Goal: Information Seeking & Learning: Learn about a topic

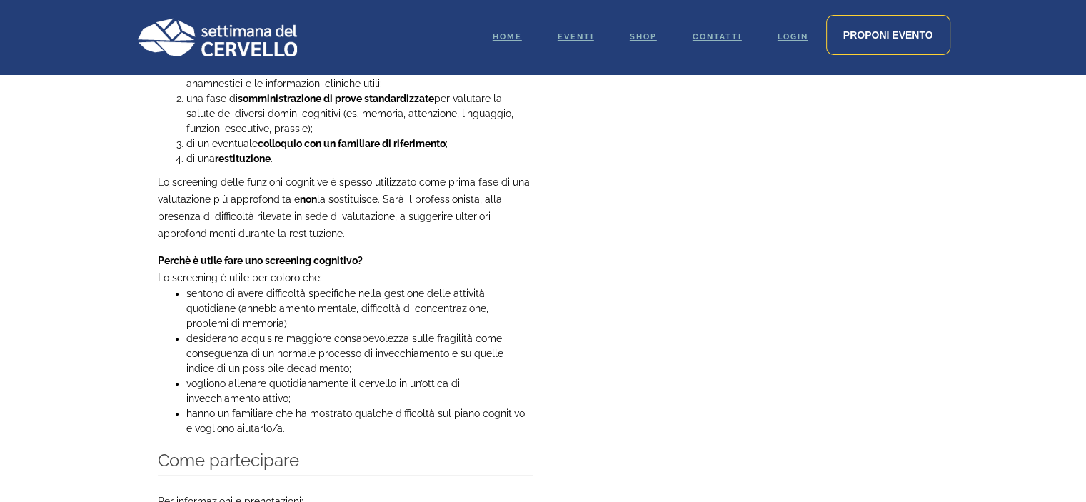
scroll to position [787, 0]
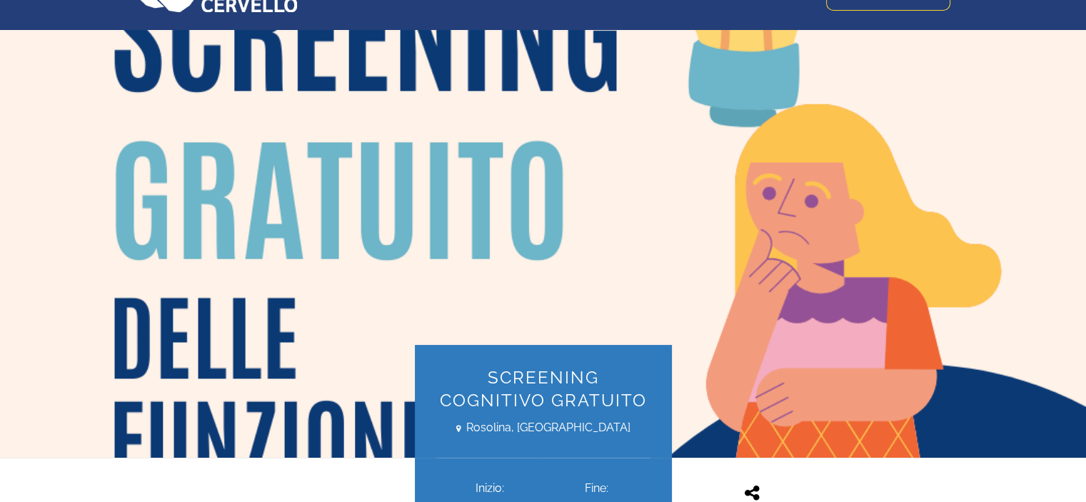
drag, startPoint x: 1092, startPoint y: 72, endPoint x: 1096, endPoint y: 79, distance: 8.3
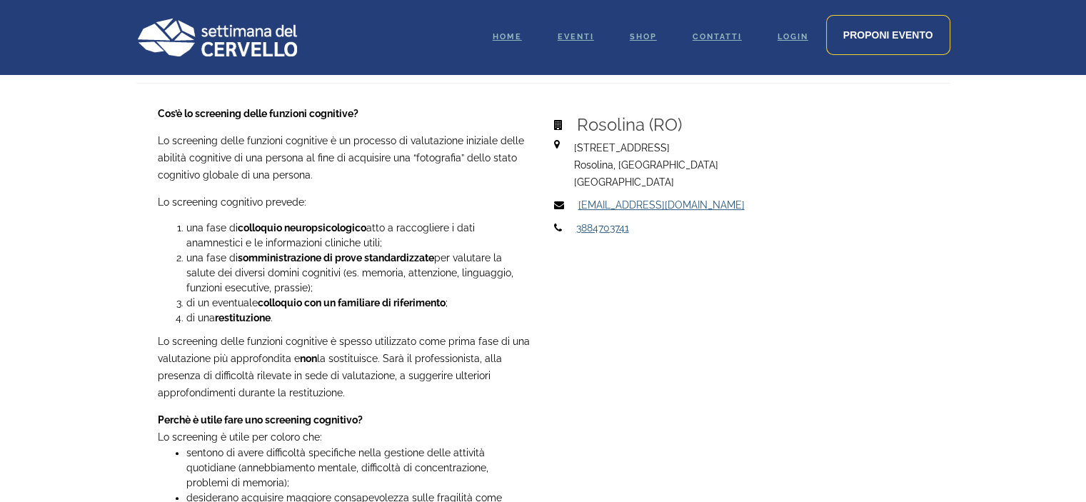
scroll to position [634, 0]
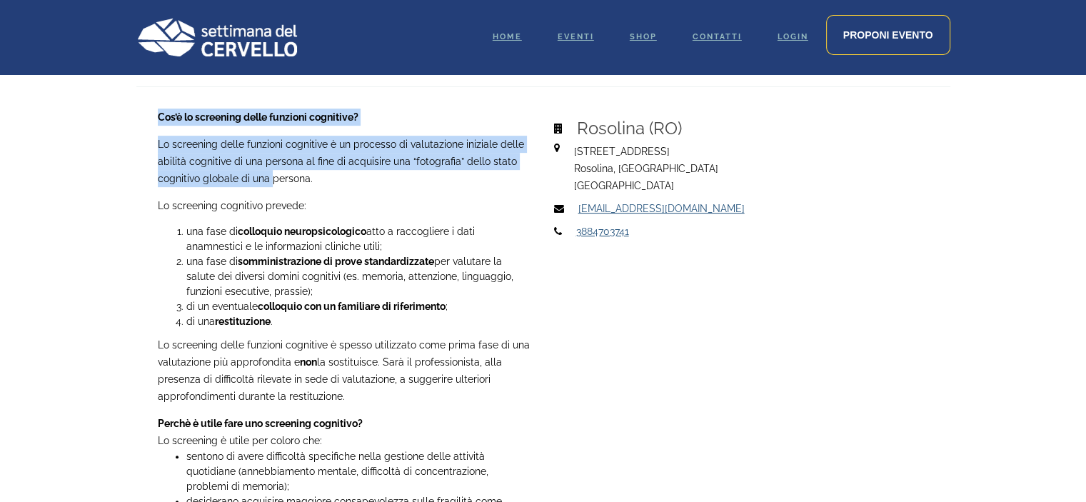
drag, startPoint x: 155, startPoint y: 142, endPoint x: 271, endPoint y: 170, distance: 119.6
click at [271, 170] on div "Cos’è lo screening delle funzioni cognitive? Lo screening delle funzioni cognit…" at bounding box center [345, 408] width 396 height 598
click at [171, 173] on p "Lo screening delle funzioni cognitive è un processo di valutazione iniziale del…" at bounding box center [345, 161] width 375 height 51
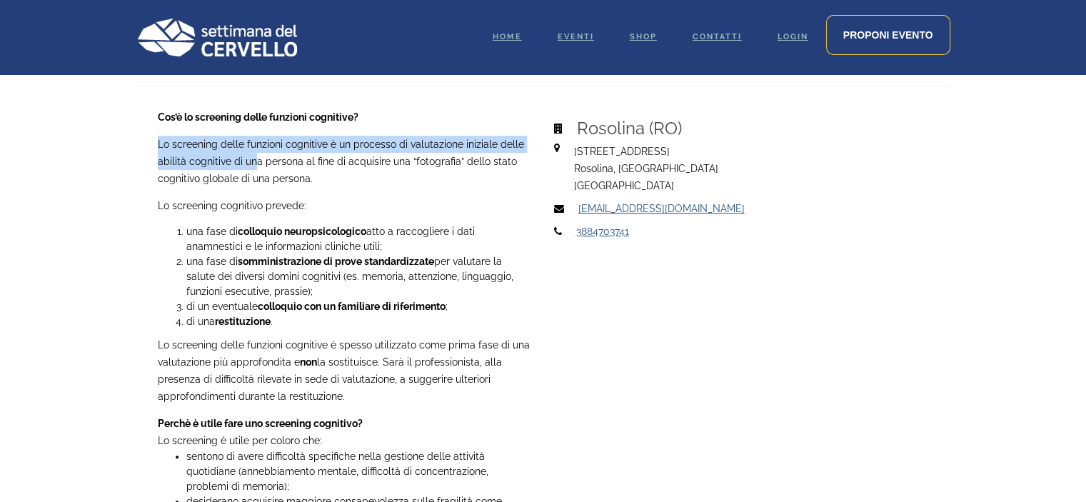
drag, startPoint x: 157, startPoint y: 139, endPoint x: 255, endPoint y: 158, distance: 99.7
click at [255, 158] on p "Lo screening delle funzioni cognitive è un processo di valutazione iniziale del…" at bounding box center [345, 161] width 375 height 51
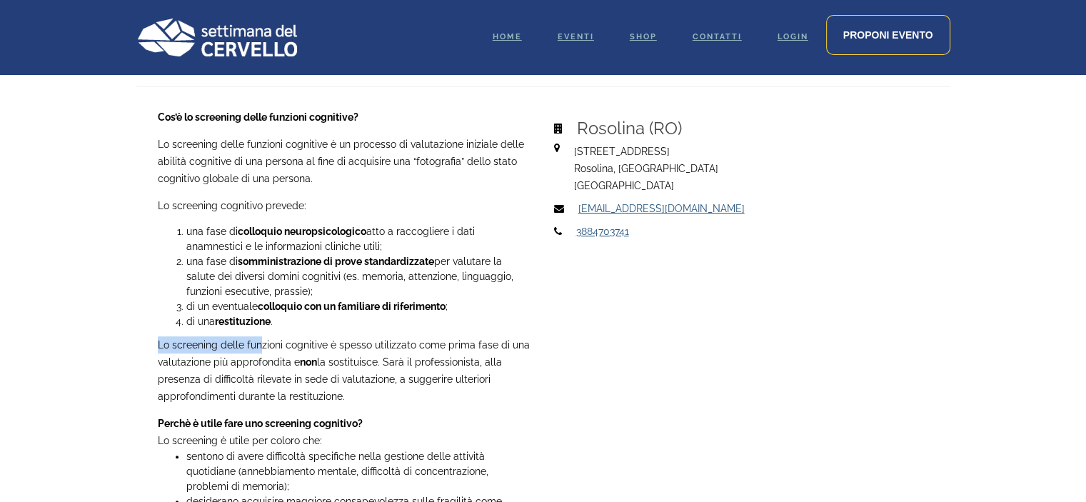
drag, startPoint x: 158, startPoint y: 341, endPoint x: 258, endPoint y: 353, distance: 100.6
click at [258, 353] on p "Lo screening delle funzioni cognitive è spesso utilizzato come prima fase di un…" at bounding box center [345, 370] width 375 height 69
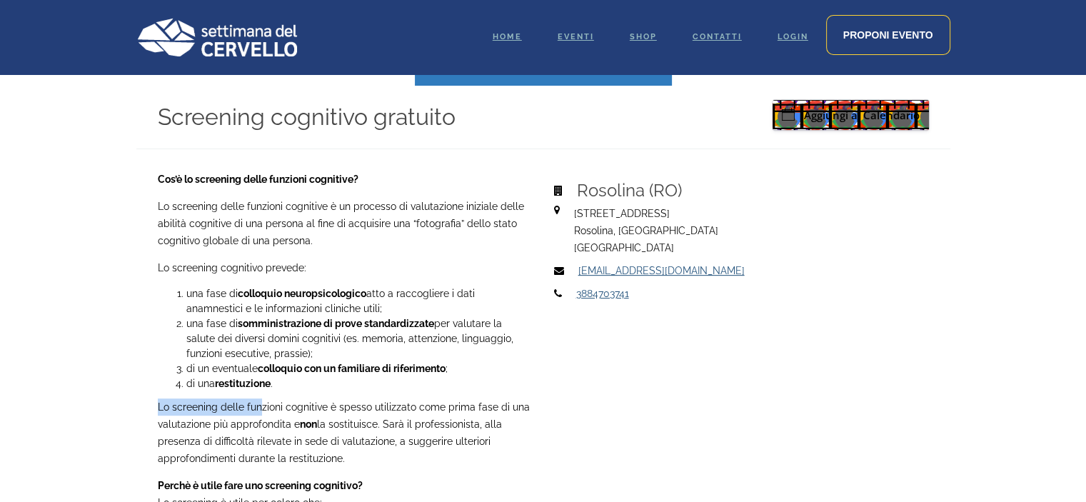
scroll to position [578, 0]
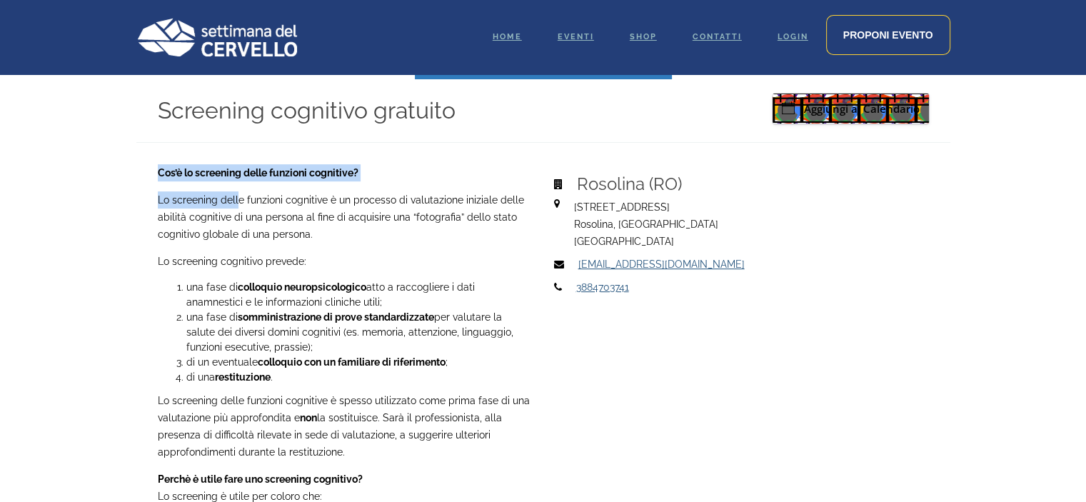
drag, startPoint x: 156, startPoint y: 198, endPoint x: 237, endPoint y: 206, distance: 81.8
click at [237, 206] on div "Cos’è lo screening delle funzioni cognitive? Lo screening delle funzioni cognit…" at bounding box center [345, 463] width 396 height 598
click at [237, 206] on p "Lo screening delle funzioni cognitive è un processo di valutazione iniziale del…" at bounding box center [345, 216] width 375 height 51
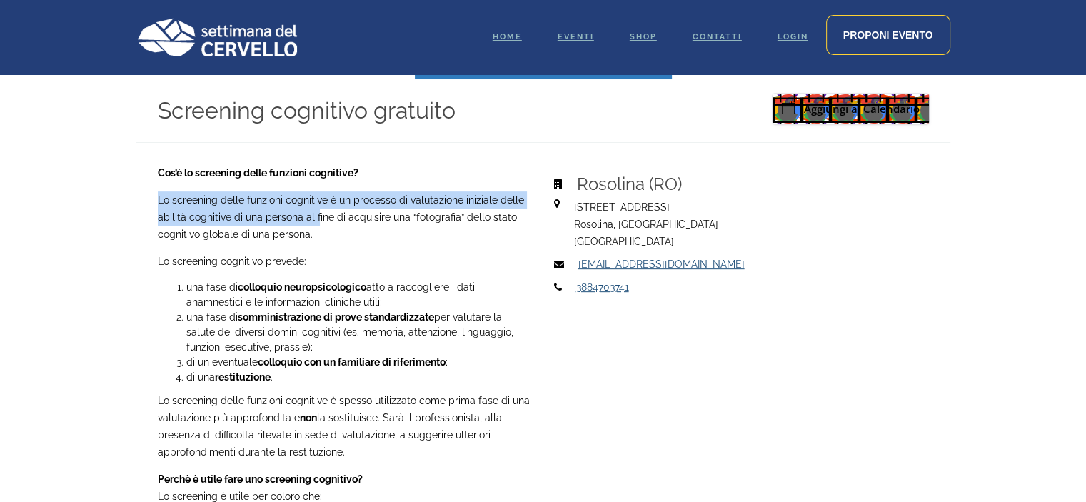
drag, startPoint x: 157, startPoint y: 198, endPoint x: 331, endPoint y: 216, distance: 175.2
click at [330, 216] on p "Lo screening delle funzioni cognitive è un processo di valutazione iniziale del…" at bounding box center [345, 216] width 375 height 51
click at [294, 213] on p "Lo screening delle funzioni cognitive è un processo di valutazione iniziale del…" at bounding box center [345, 216] width 375 height 51
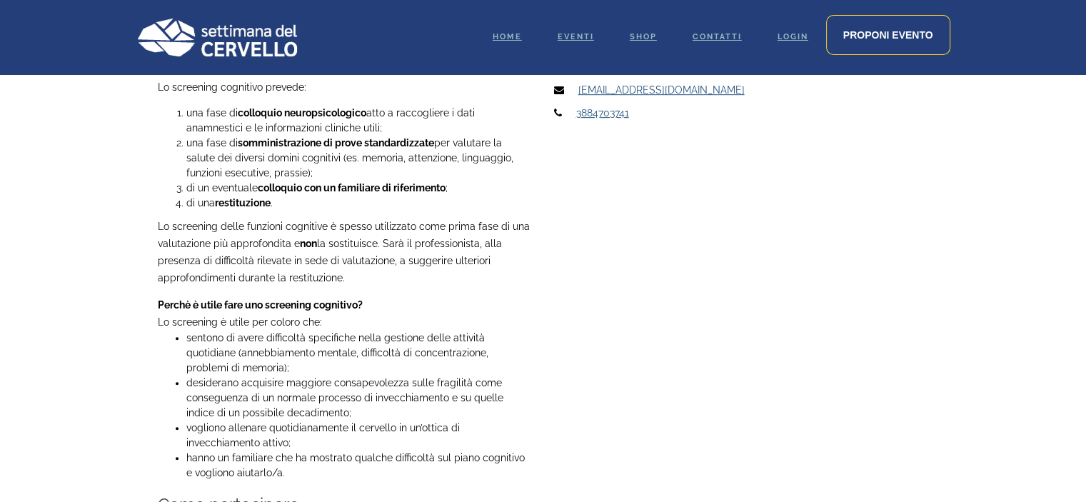
scroll to position [768, 0]
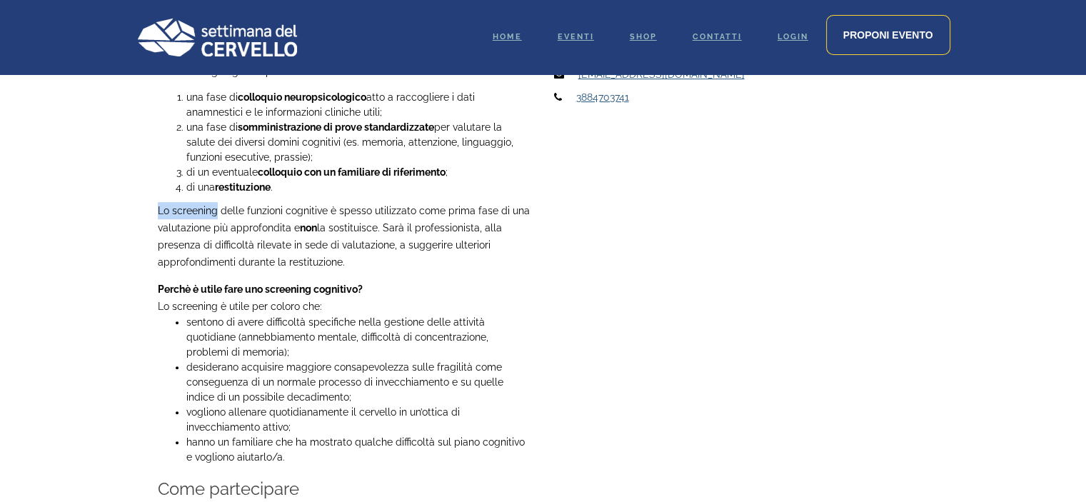
drag, startPoint x: 163, startPoint y: 211, endPoint x: 280, endPoint y: 211, distance: 116.4
click at [234, 213] on p "Lo screening delle funzioni cognitive è spesso utilizzato come prima fase di un…" at bounding box center [345, 236] width 375 height 69
click at [291, 208] on p "Lo screening delle funzioni cognitive è spesso utilizzato come prima fase di un…" at bounding box center [345, 236] width 375 height 69
